Goal: Information Seeking & Learning: Learn about a topic

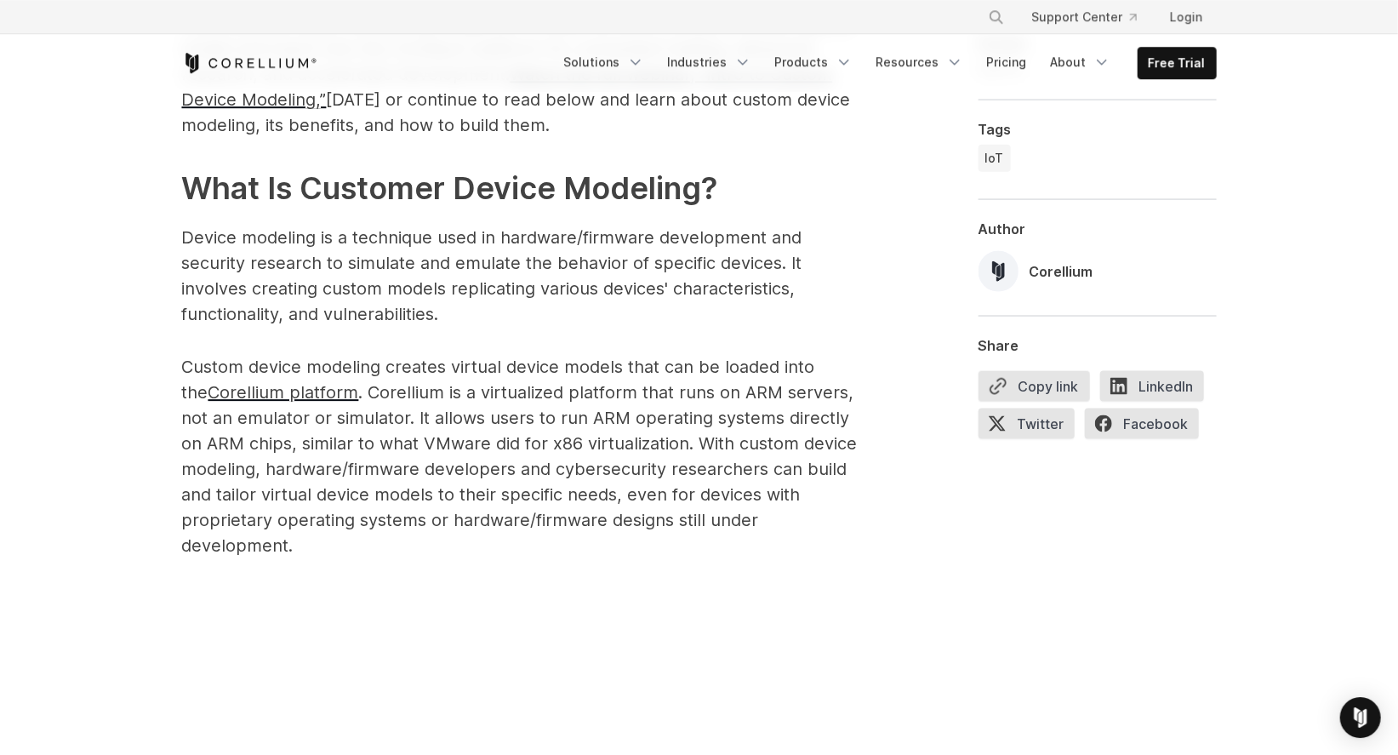
scroll to position [1103, 0]
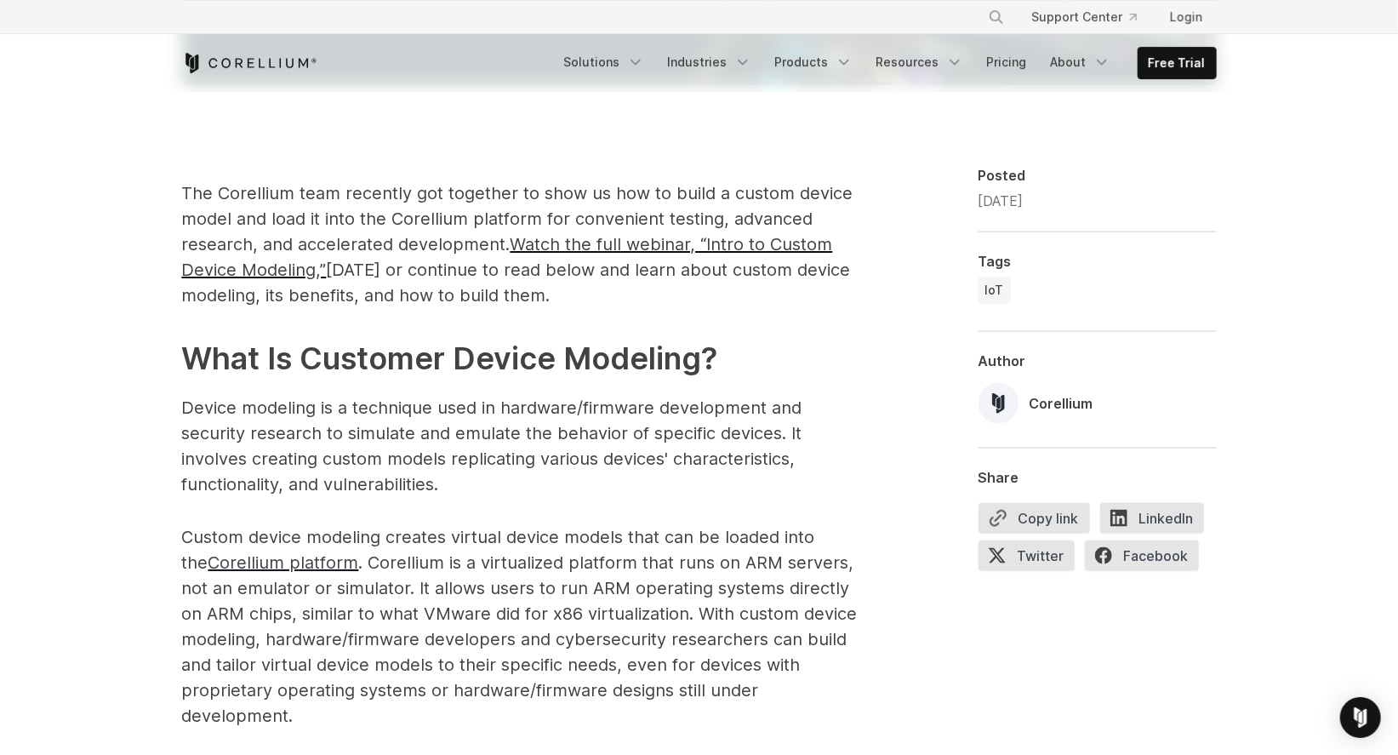
scroll to position [919, 0]
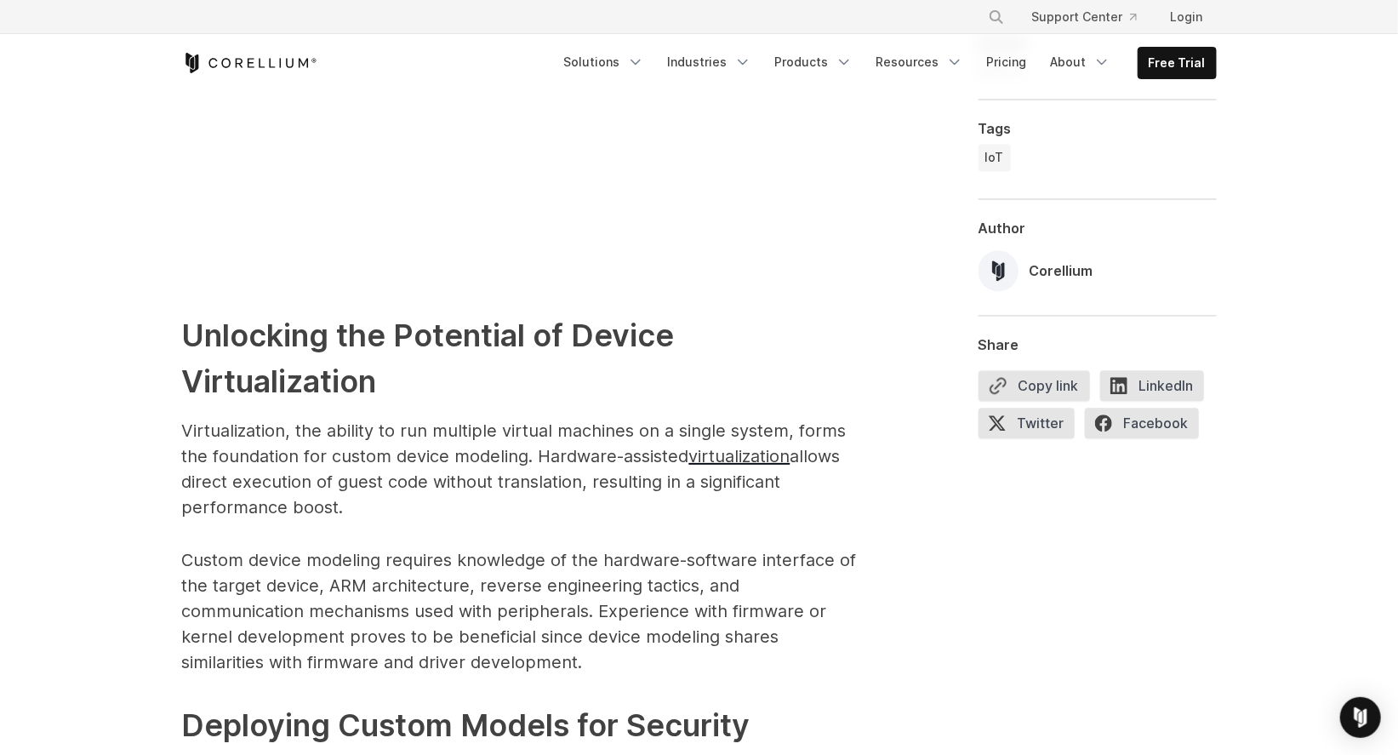
scroll to position [1975, 0]
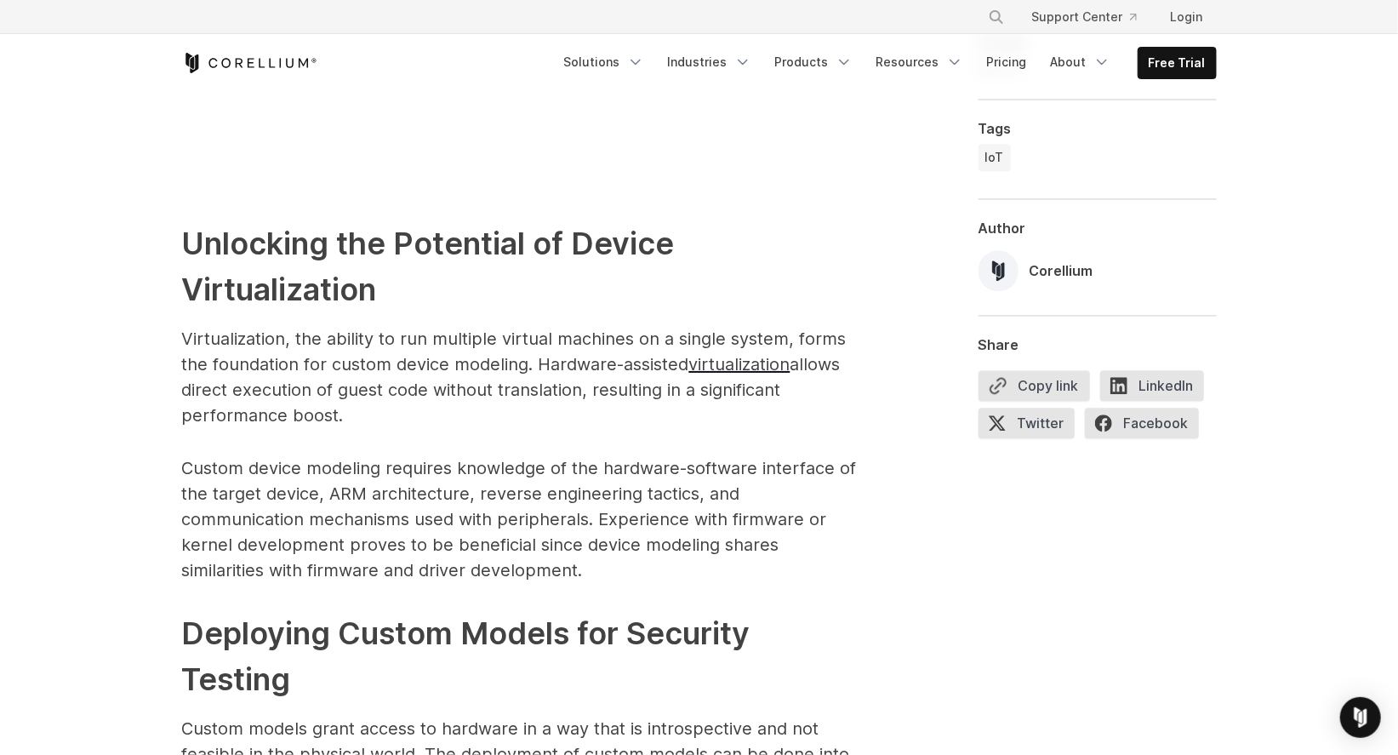
click at [946, 326] on div at bounding box center [920, 329] width 61 height 2439
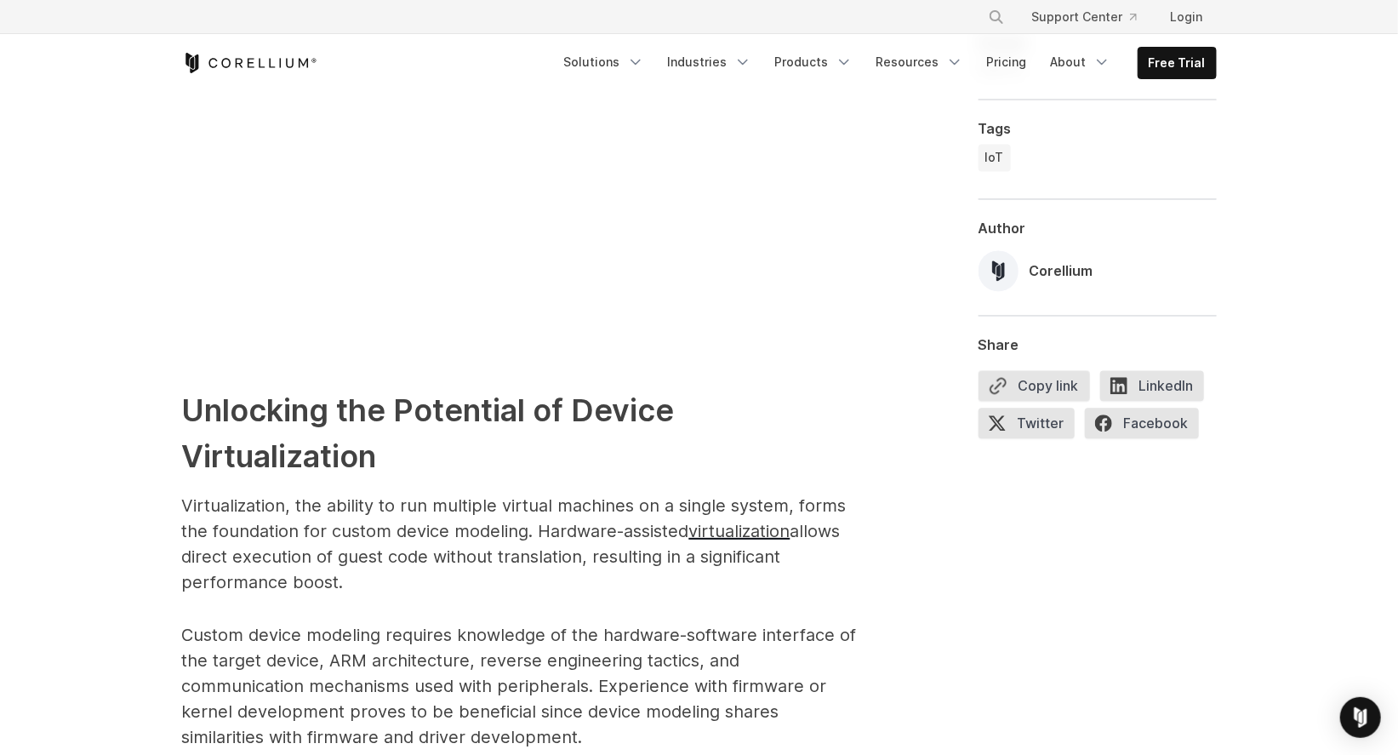
scroll to position [1792, 0]
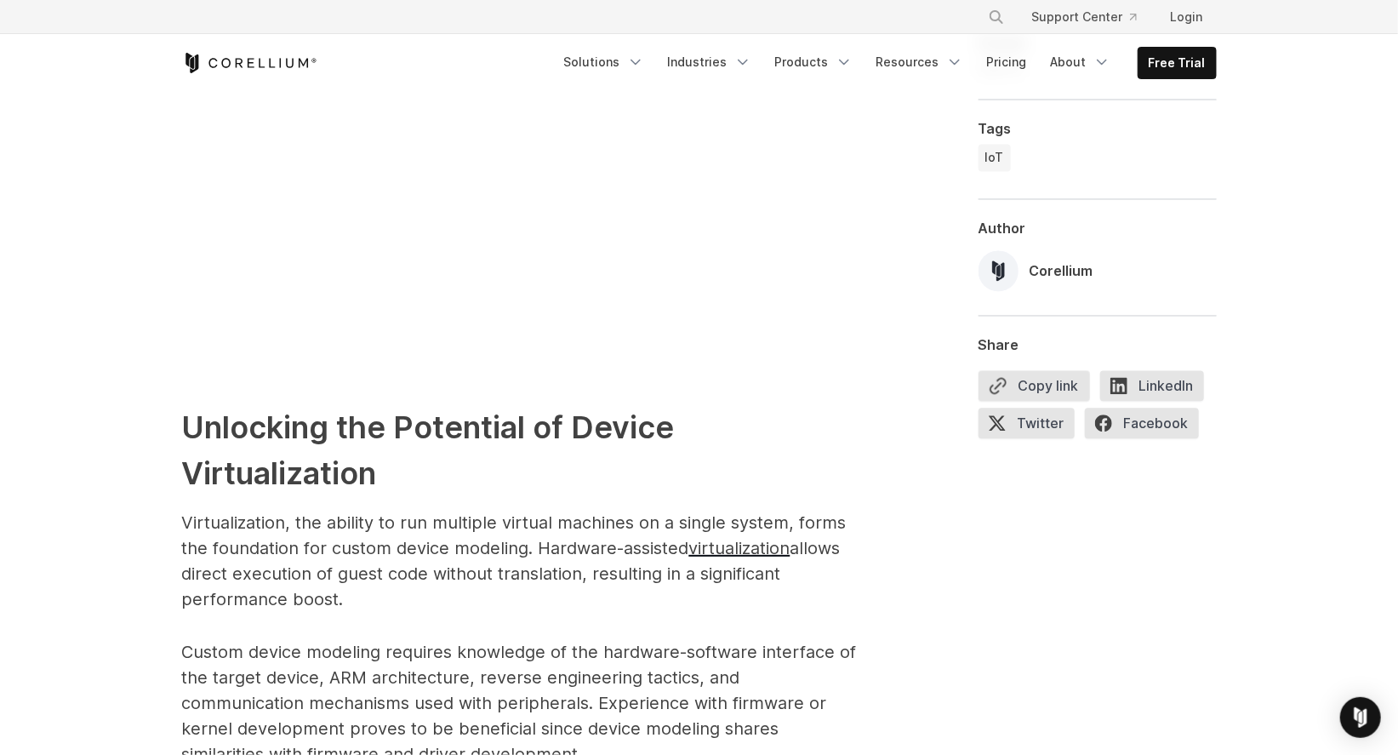
click at [891, 356] on div at bounding box center [920, 513] width 61 height 2439
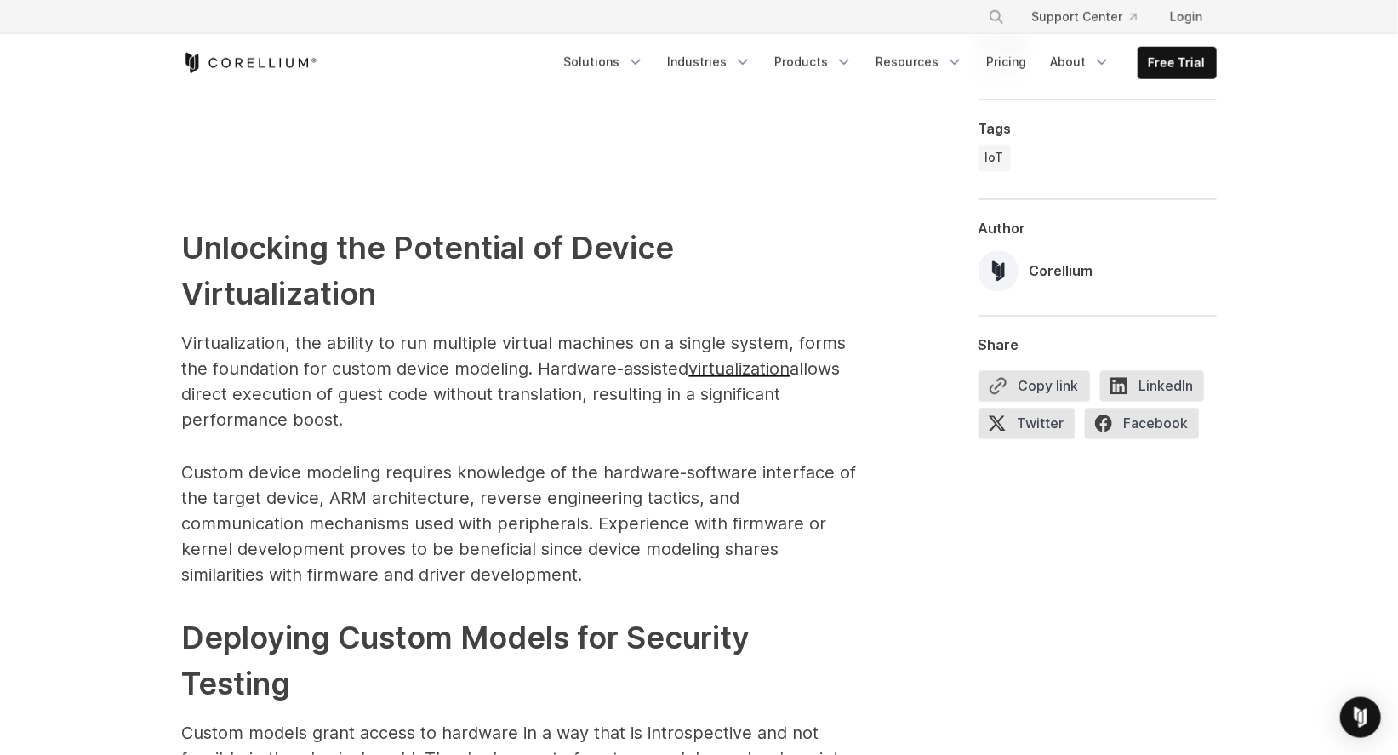
scroll to position [1975, 0]
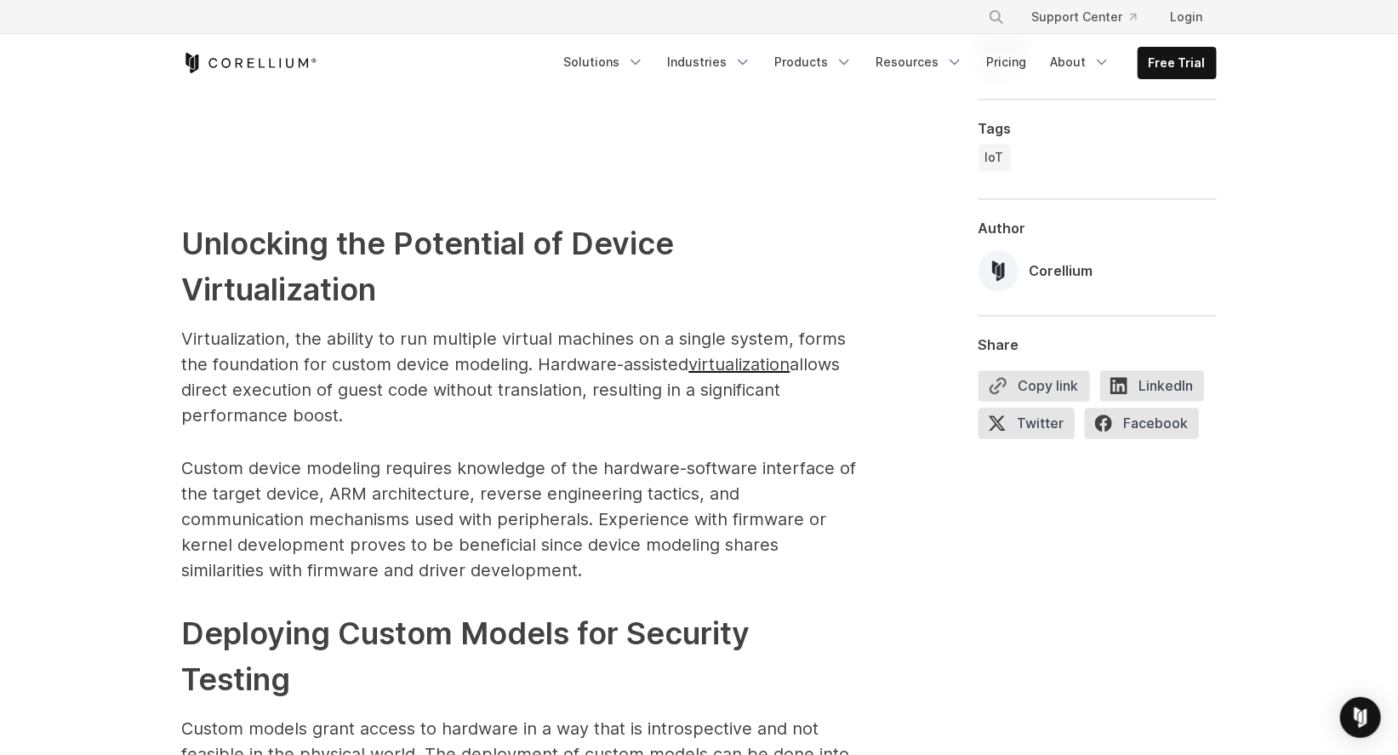
click at [1343, 238] on div "Introduction to IoT Custom Device Modeling for Embedded Developers and Security…" at bounding box center [699, 243] width 1398 height 4254
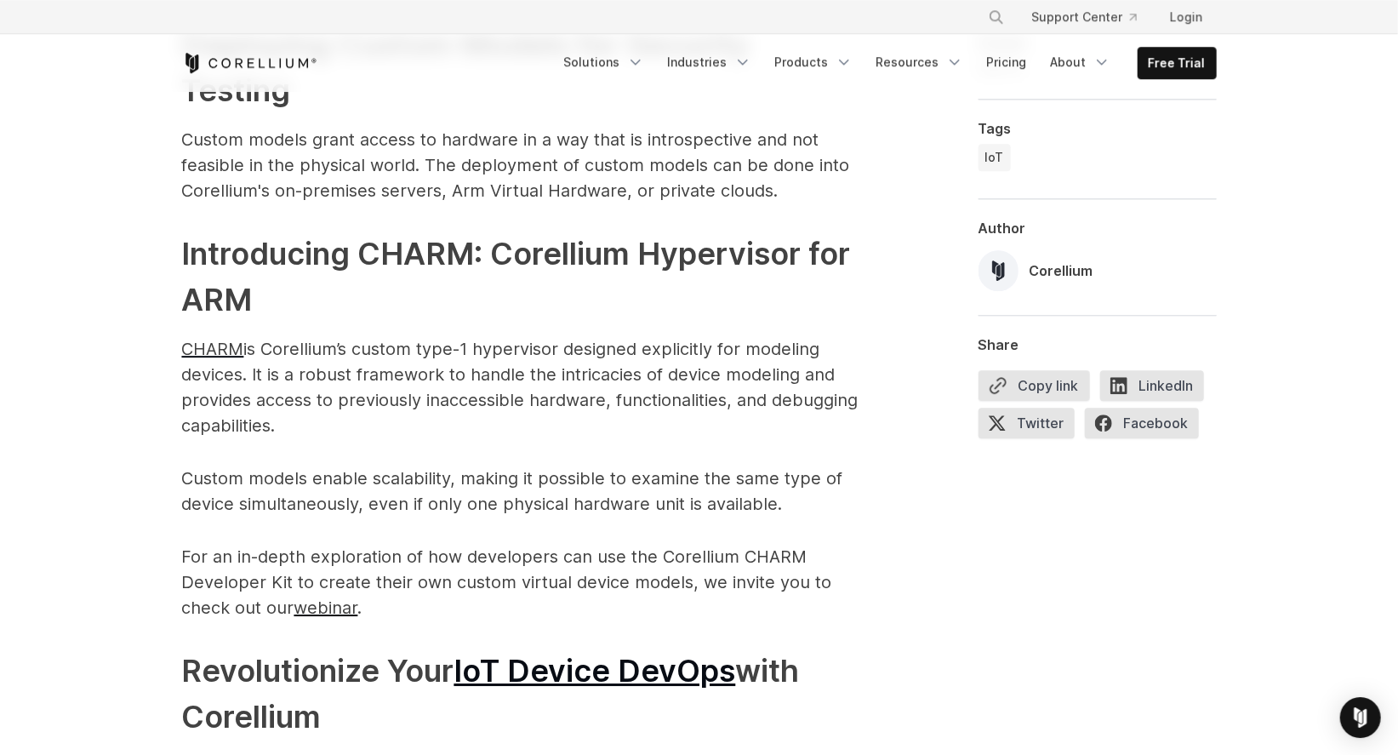
scroll to position [2573, 0]
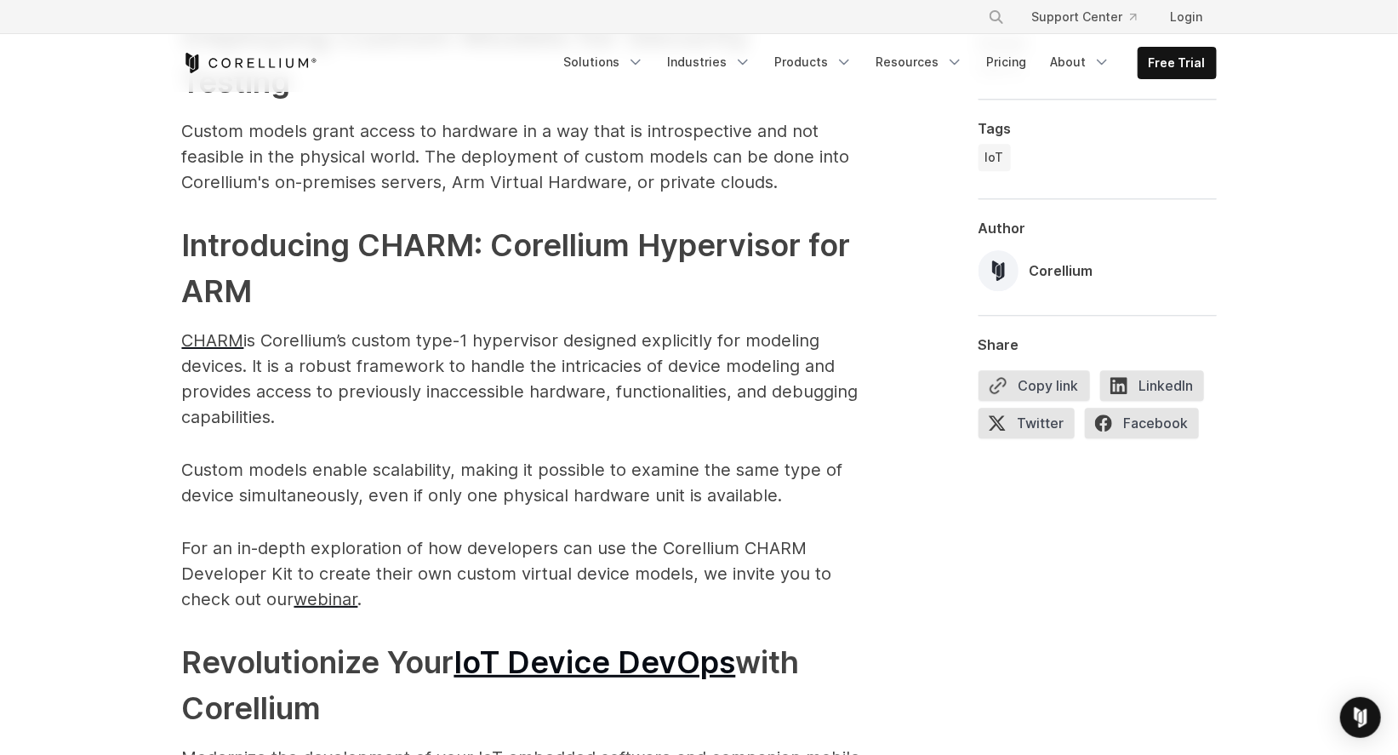
click at [589, 366] on p "CHARM is Corellium’s custom type-1 hypervisor designed explicitly for modeling …" at bounding box center [522, 379] width 681 height 102
copy p "intricacies"
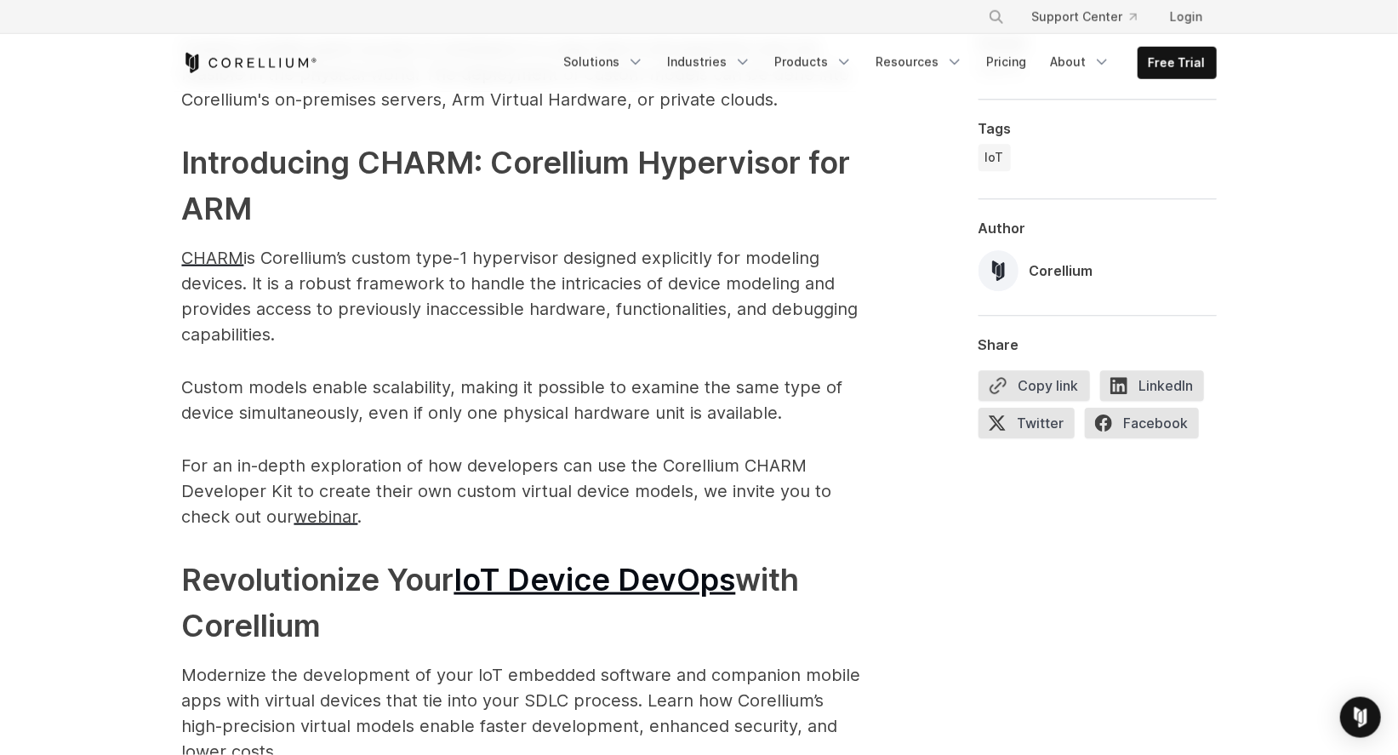
scroll to position [2665, 0]
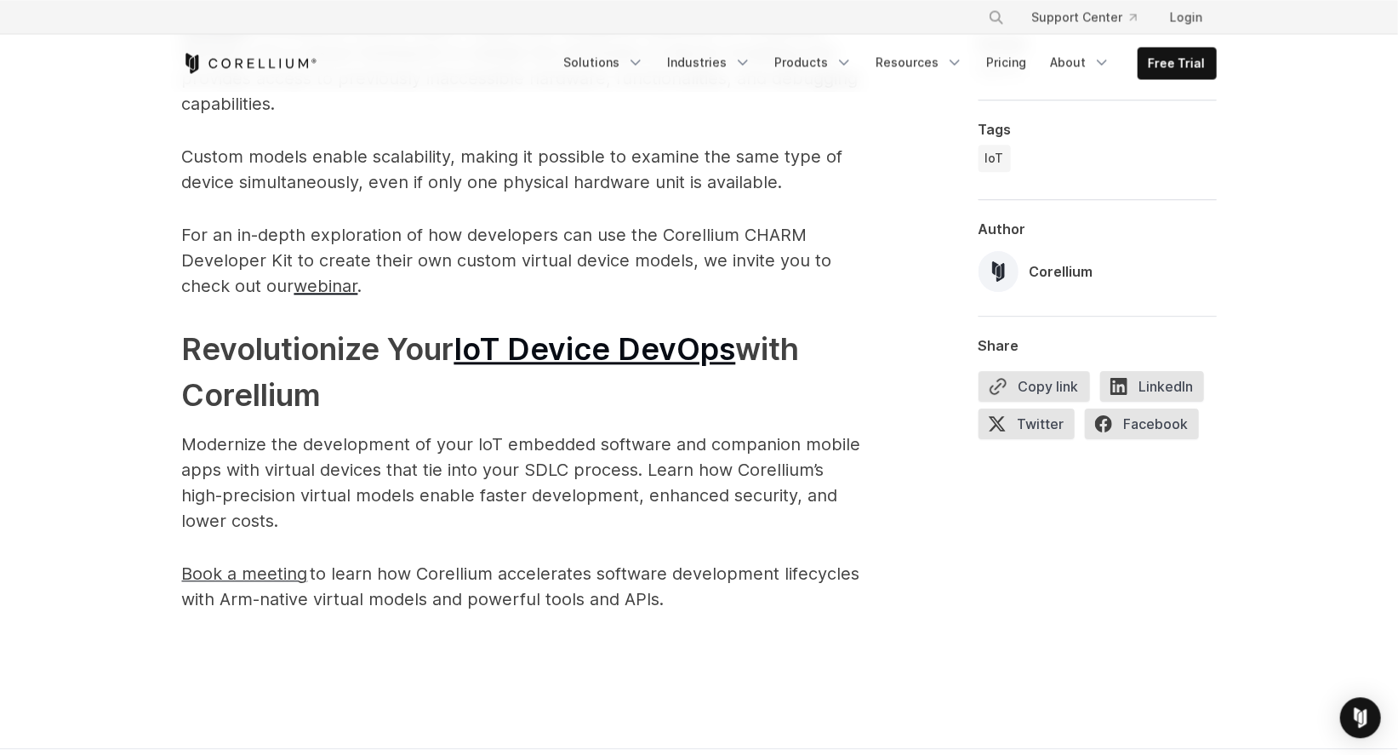
scroll to position [2894, 0]
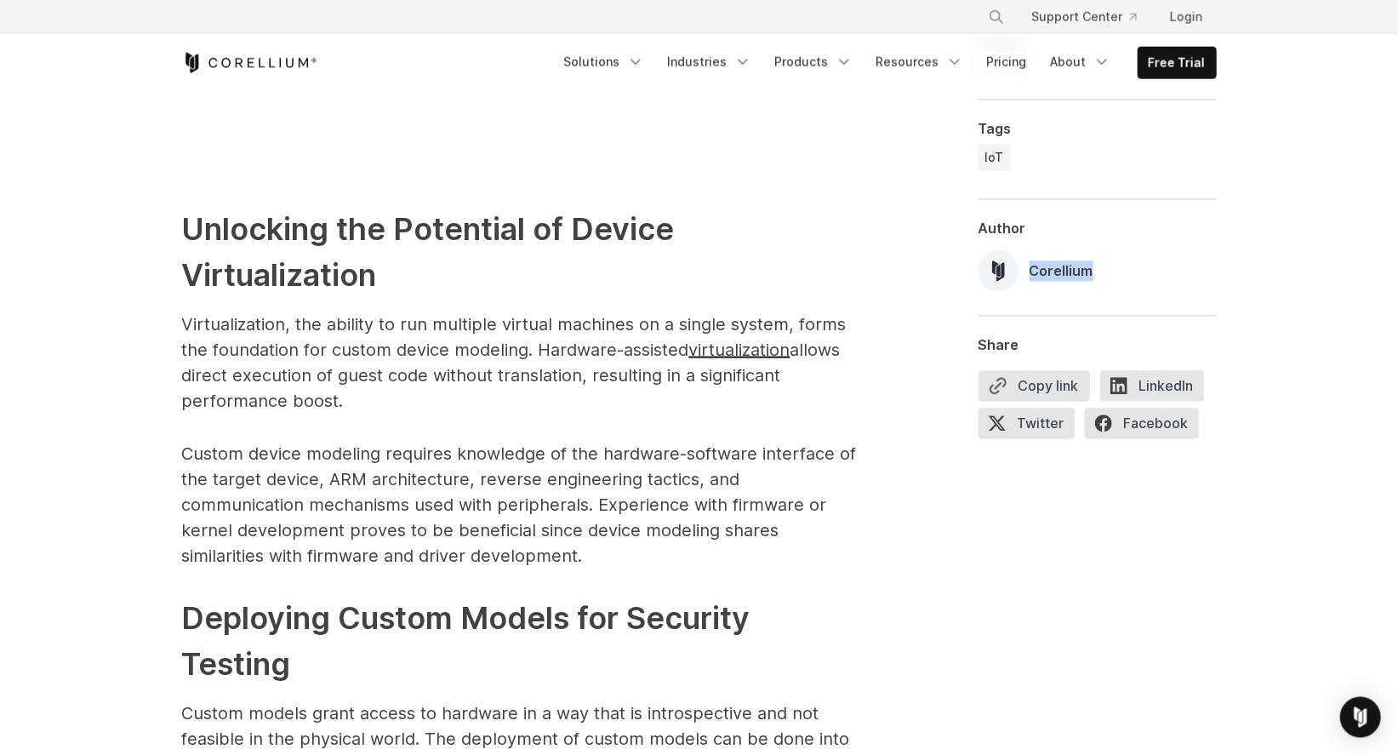
scroll to position [2067, 0]
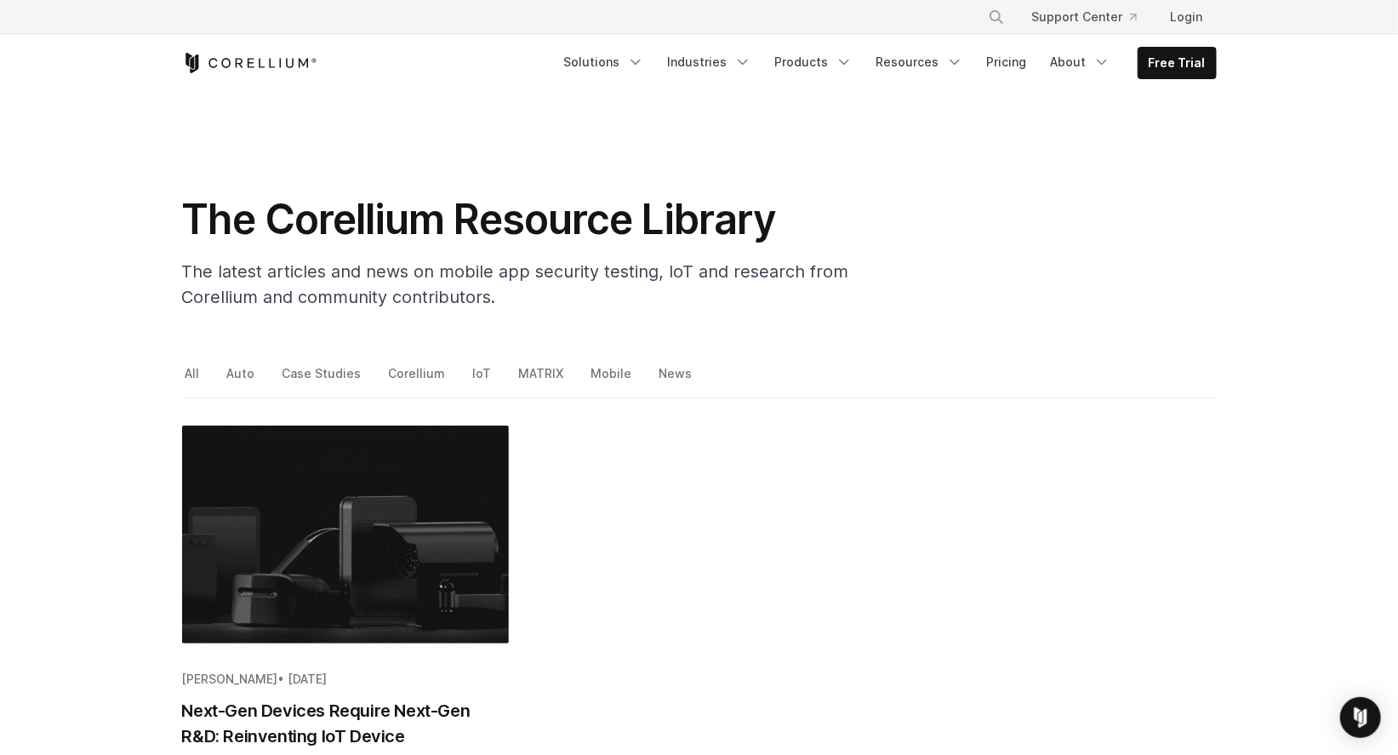
scroll to position [184, 0]
